Goal: Use online tool/utility: Utilize a website feature to perform a specific function

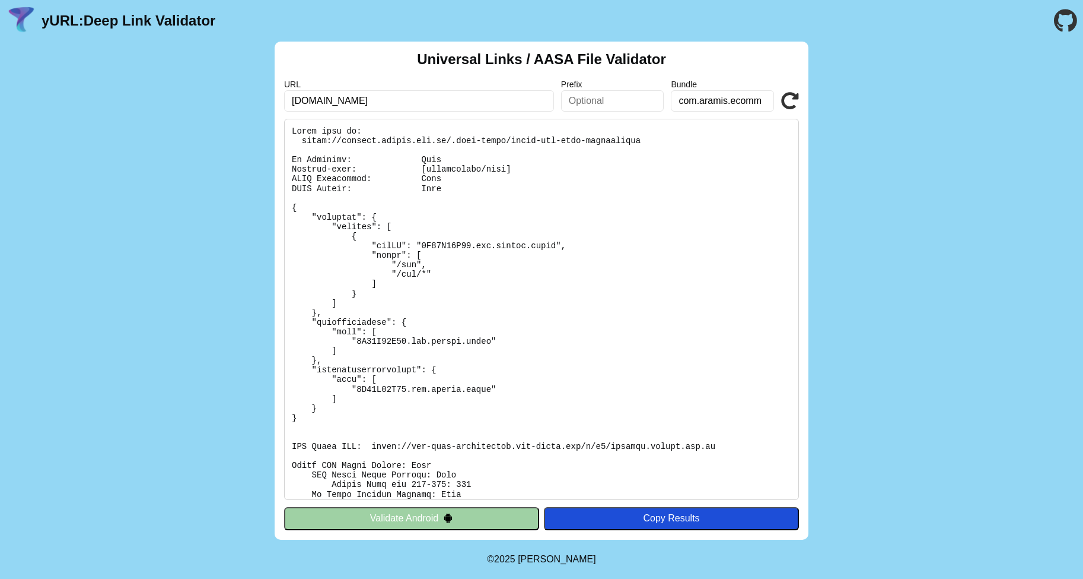
click at [792, 100] on icon at bounding box center [790, 101] width 18 height 18
click at [381, 70] on div "Universal Links / AASA File Validator URL connect.aramis.com.br Prefix Bundle c…" at bounding box center [542, 291] width 534 height 498
drag, startPoint x: 396, startPoint y: 98, endPoint x: 280, endPoint y: 100, distance: 115.7
click at [280, 100] on div "Universal Links / AASA File Validator URL connect.aramis.com.br Prefix Bundle c…" at bounding box center [542, 291] width 534 height 498
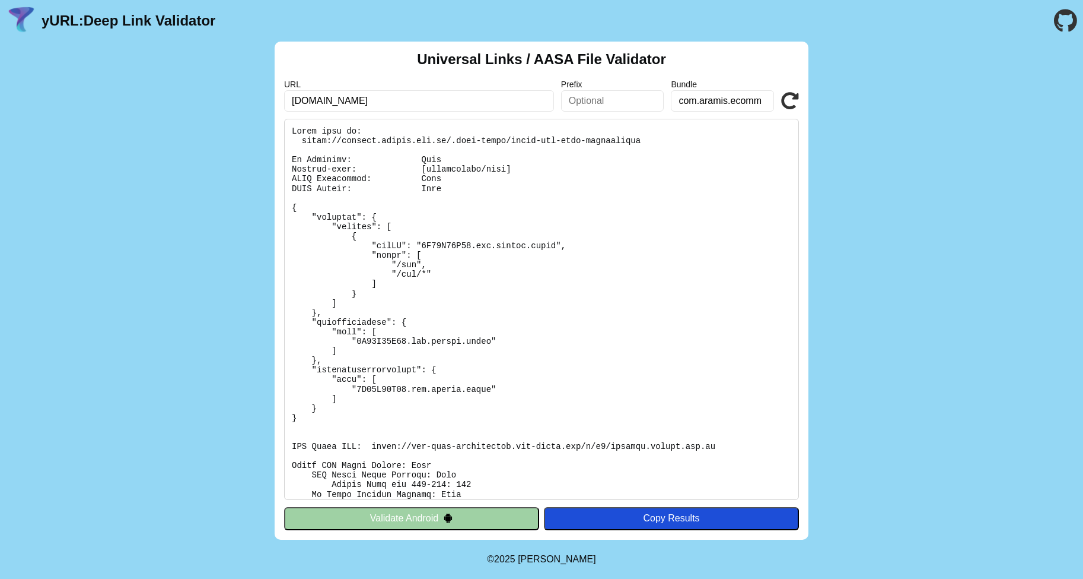
click at [791, 100] on icon at bounding box center [790, 101] width 18 height 18
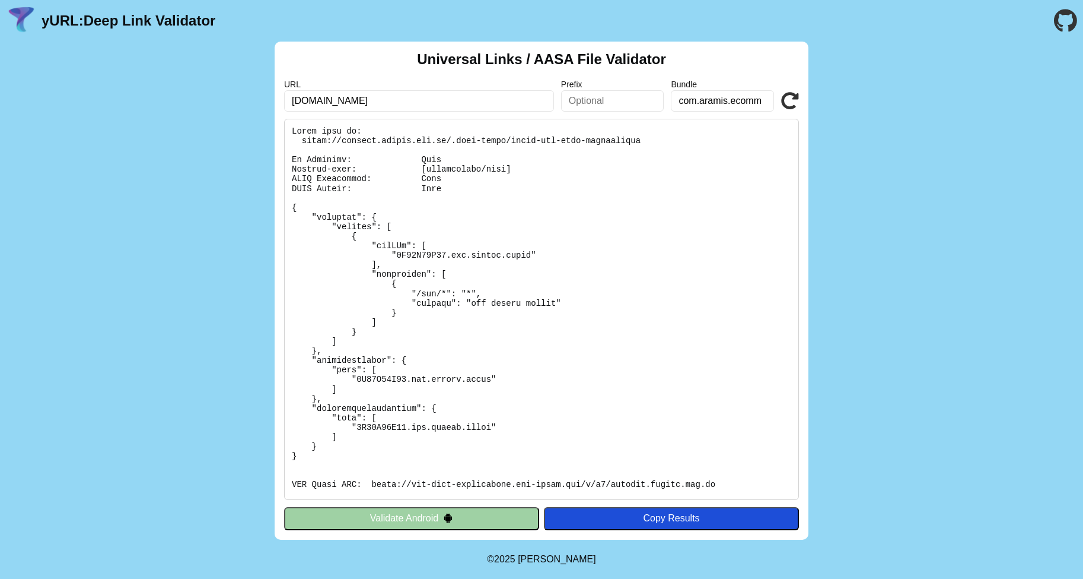
click at [529, 103] on input "[DOMAIN_NAME]" at bounding box center [419, 100] width 270 height 21
click at [602, 103] on input "text" at bounding box center [612, 100] width 103 height 21
type input "path"
click at [781, 105] on div "URL connect.aramis.com.br Prefix path Bundle com.aramis.ecomm Validate" at bounding box center [541, 96] width 515 height 32
click at [784, 104] on icon at bounding box center [790, 101] width 18 height 18
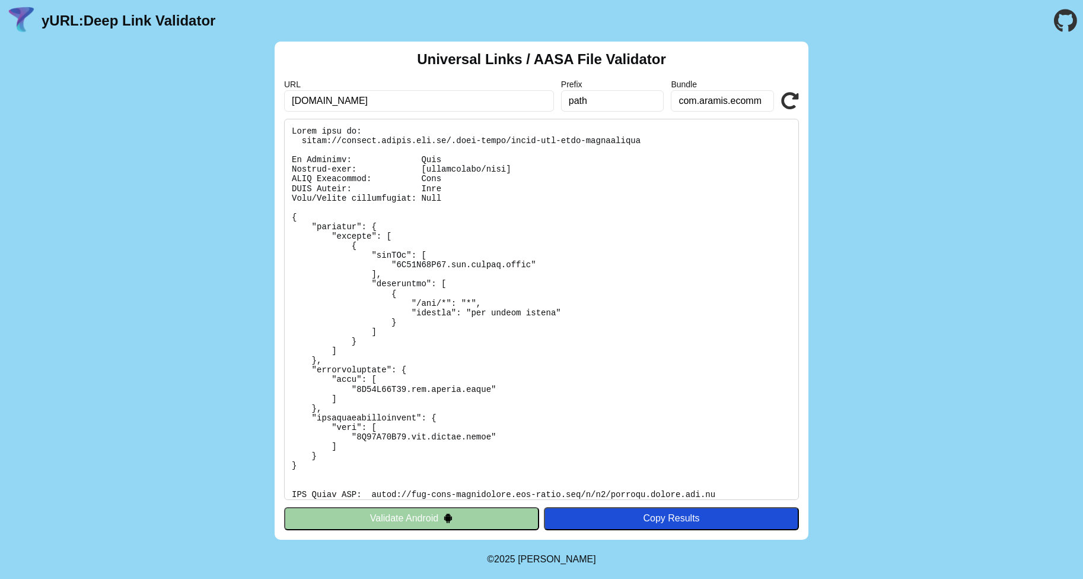
click at [793, 113] on div "Universal Links / AASA File Validator URL connect.aramis.com.br Prefix path Bun…" at bounding box center [542, 291] width 534 height 498
click at [793, 97] on icon at bounding box center [790, 101] width 18 height 18
